Goal: Navigation & Orientation: Find specific page/section

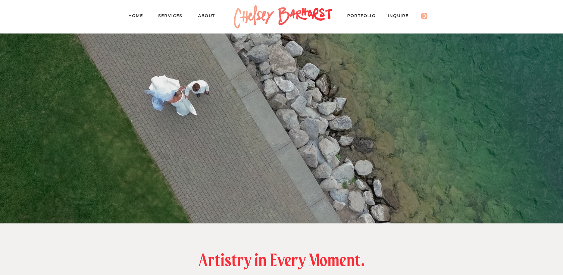
scroll to position [1063, 0]
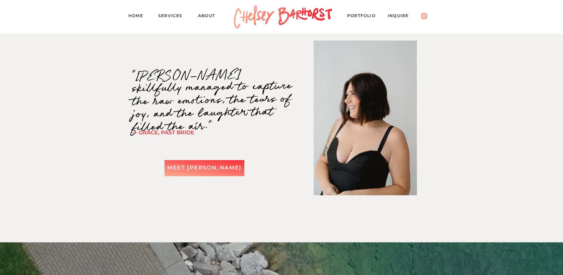
click at [174, 17] on nav "Services" at bounding box center [173, 16] width 30 height 9
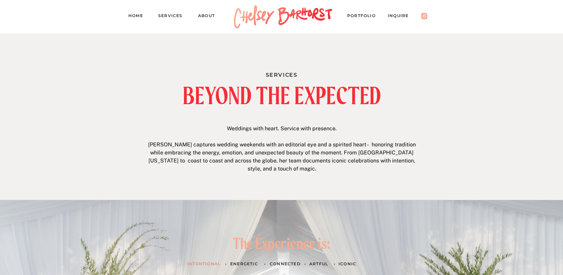
click at [350, 17] on nav "PORTFOLIO" at bounding box center [364, 16] width 35 height 9
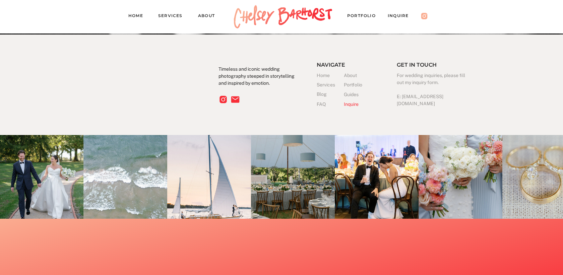
scroll to position [6528, 0]
